Goal: Task Accomplishment & Management: Use online tool/utility

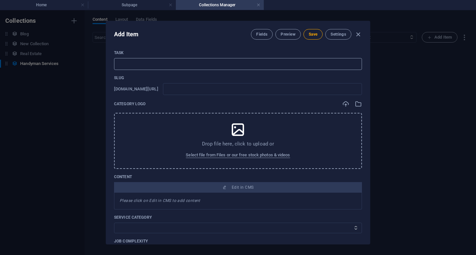
click at [164, 64] on input "text" at bounding box center [238, 64] width 248 height 12
paste input "Power Socket Replacement"
type input "Power Socket Replacement"
type input "power-socket-replacement"
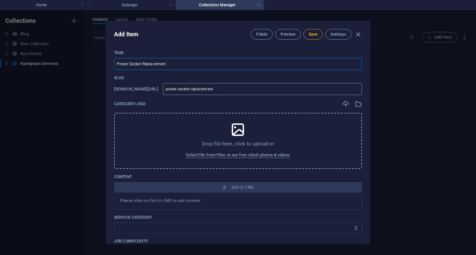
type input "Power Socket Replacement"
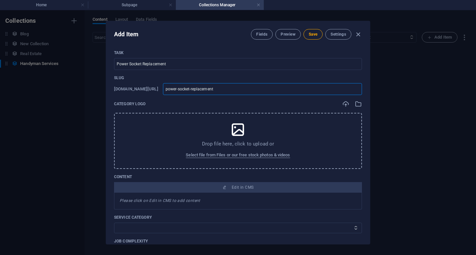
drag, startPoint x: 278, startPoint y: 89, endPoint x: 153, endPoint y: 91, distance: 124.3
click at [154, 91] on div "[DOMAIN_NAME][URL] power-socket-replacement ​" at bounding box center [238, 89] width 248 height 12
click at [233, 151] on span "Select file from Files or our free stock photos & videos" at bounding box center [238, 155] width 104 height 8
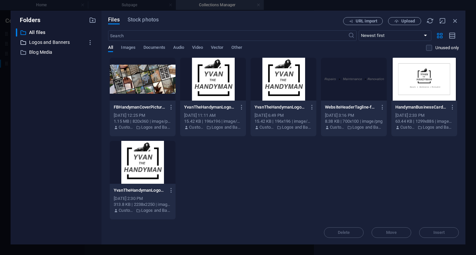
click at [51, 41] on p "Logos and Banners" at bounding box center [56, 43] width 55 height 8
click at [408, 21] on span "Upload" at bounding box center [408, 21] width 14 height 4
click at [454, 19] on icon "button" at bounding box center [454, 20] width 7 height 7
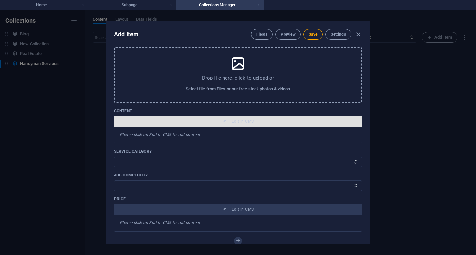
scroll to position [99, 0]
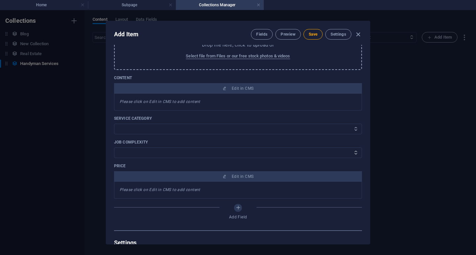
click at [185, 126] on select "Electrical Metalworks Plumbing Woodworks General Handyman Services Interior Dec…" at bounding box center [238, 129] width 248 height 11
select select "Electrical"
click at [114, 124] on select "Electrical Metalworks Plumbing Woodworks General Handyman Services Interior Dec…" at bounding box center [238, 129] width 248 height 11
click at [173, 154] on select "Basic Advanced Advance - Renovation Project Intermediate" at bounding box center [238, 153] width 248 height 11
select select "Basic"
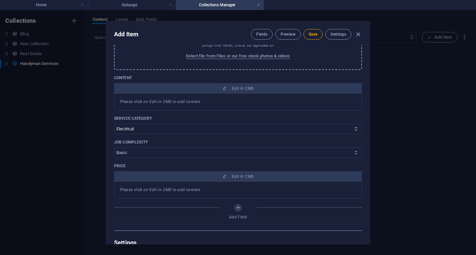
click at [114, 148] on select "Basic Advanced Advance - Renovation Project Intermediate" at bounding box center [238, 153] width 248 height 11
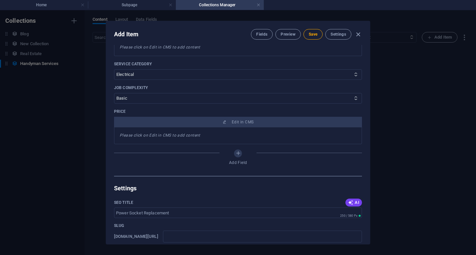
scroll to position [165, 0]
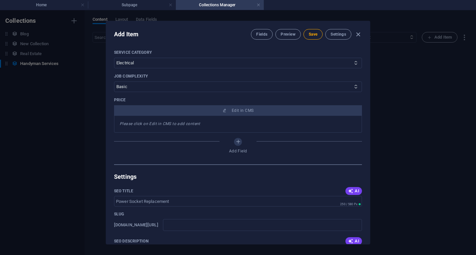
click at [176, 124] on em "Please click on Edit in CMS to add content" at bounding box center [160, 124] width 81 height 5
click at [129, 127] on div "Please click on Edit in CMS to add content" at bounding box center [238, 124] width 248 height 17
click at [206, 124] on div "Please click on Edit in CMS to add content" at bounding box center [238, 124] width 248 height 17
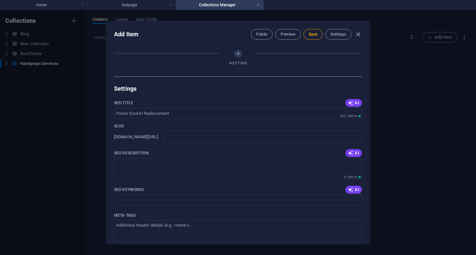
scroll to position [264, 0]
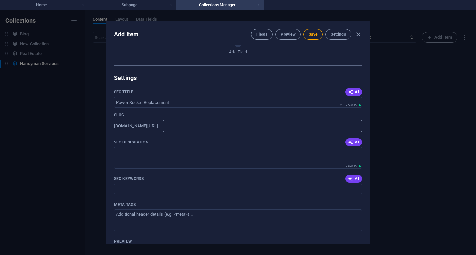
click at [215, 128] on input "text" at bounding box center [262, 126] width 199 height 12
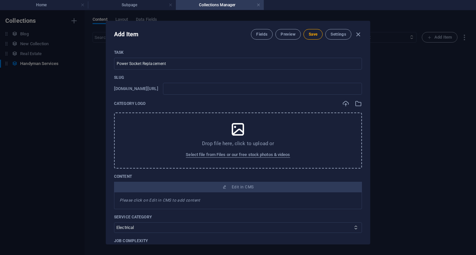
scroll to position [0, 0]
click at [311, 33] on span "Save" at bounding box center [313, 34] width 9 height 5
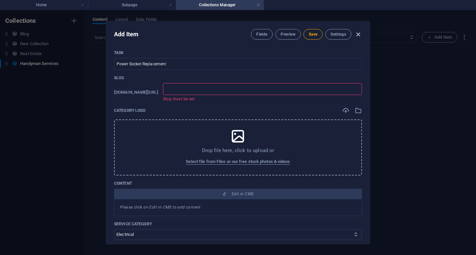
click at [358, 34] on icon "button" at bounding box center [358, 35] width 8 height 8
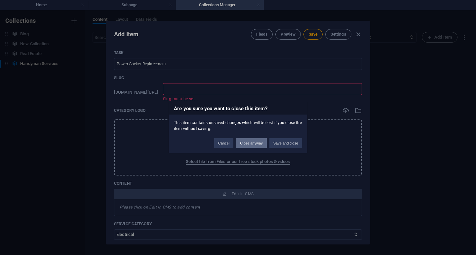
click at [250, 143] on button "Close anyway" at bounding box center [251, 143] width 30 height 10
type input "power-socket-replacement"
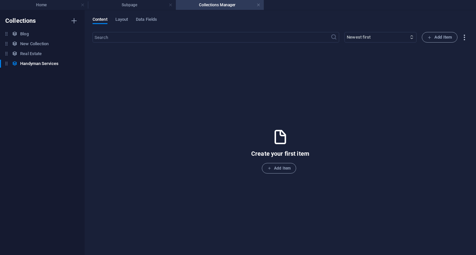
click at [463, 35] on icon "button" at bounding box center [464, 38] width 8 height 8
click at [449, 69] on h6 "Export (CSV)" at bounding box center [453, 69] width 28 height 8
click at [464, 37] on icon "button" at bounding box center [464, 38] width 8 height 8
click at [443, 84] on h6 "Import" at bounding box center [453, 85] width 28 height 8
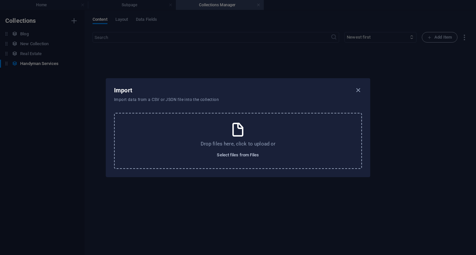
click at [232, 155] on span "Select files from Files" at bounding box center [238, 155] width 42 height 8
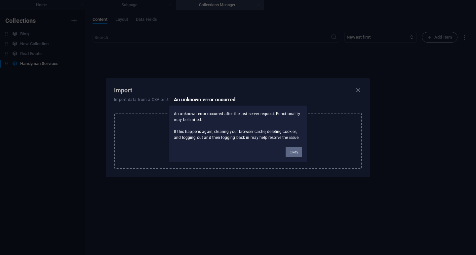
click at [294, 151] on button "Okay" at bounding box center [294, 152] width 17 height 10
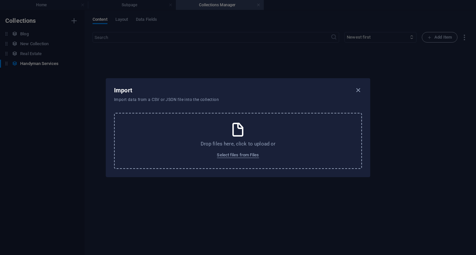
click at [362, 88] on div "Import Import data from a CSV or JSON file into the collection" at bounding box center [238, 93] width 264 height 29
click at [358, 91] on icon "button" at bounding box center [358, 91] width 8 height 8
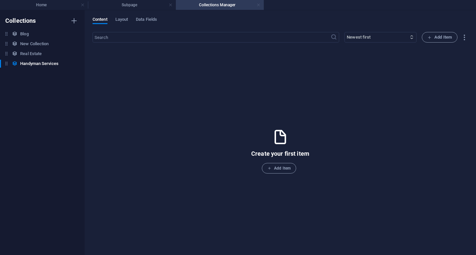
click at [258, 4] on link at bounding box center [258, 5] width 4 height 6
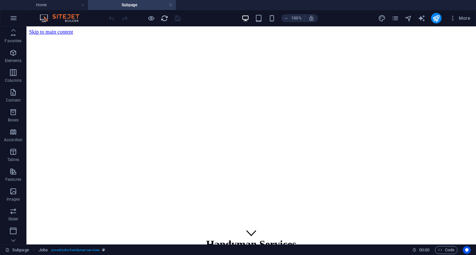
click at [164, 15] on icon "reload" at bounding box center [165, 19] width 8 height 8
click at [172, 5] on link at bounding box center [171, 5] width 4 height 6
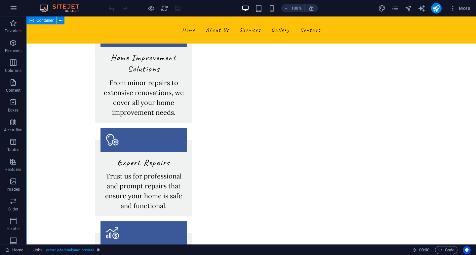
scroll to position [463, 0]
